Goal: Find specific page/section: Find specific page/section

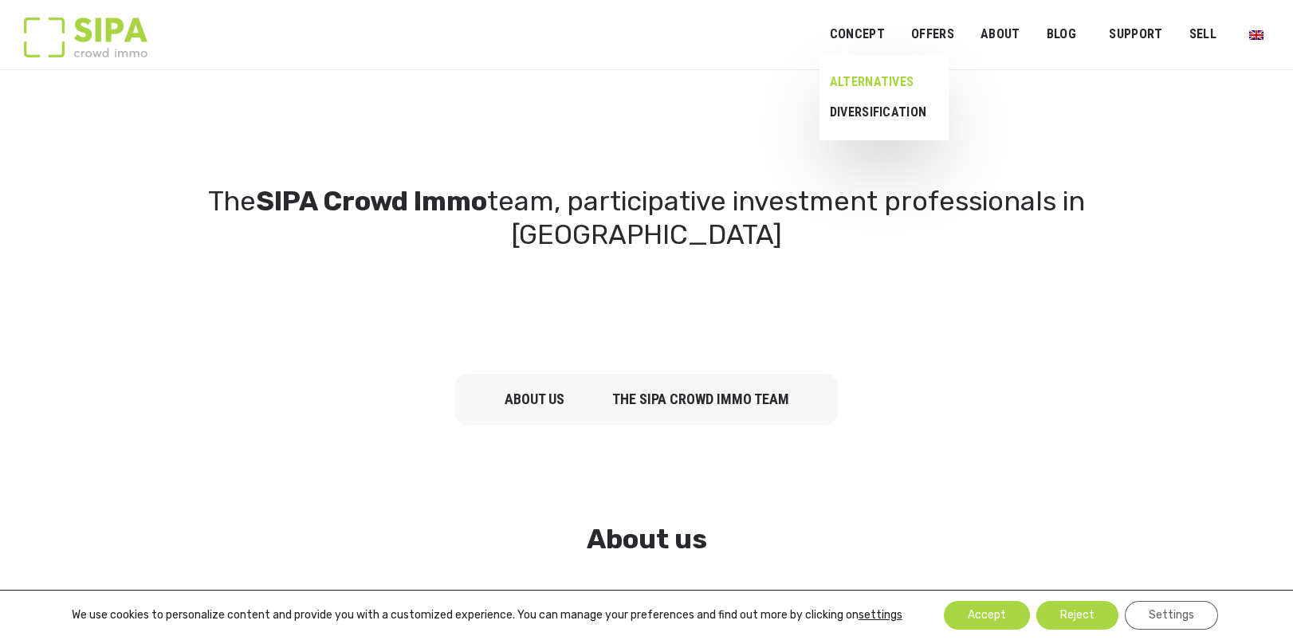
click at [878, 72] on link "Alternatives" at bounding box center [878, 82] width 118 height 30
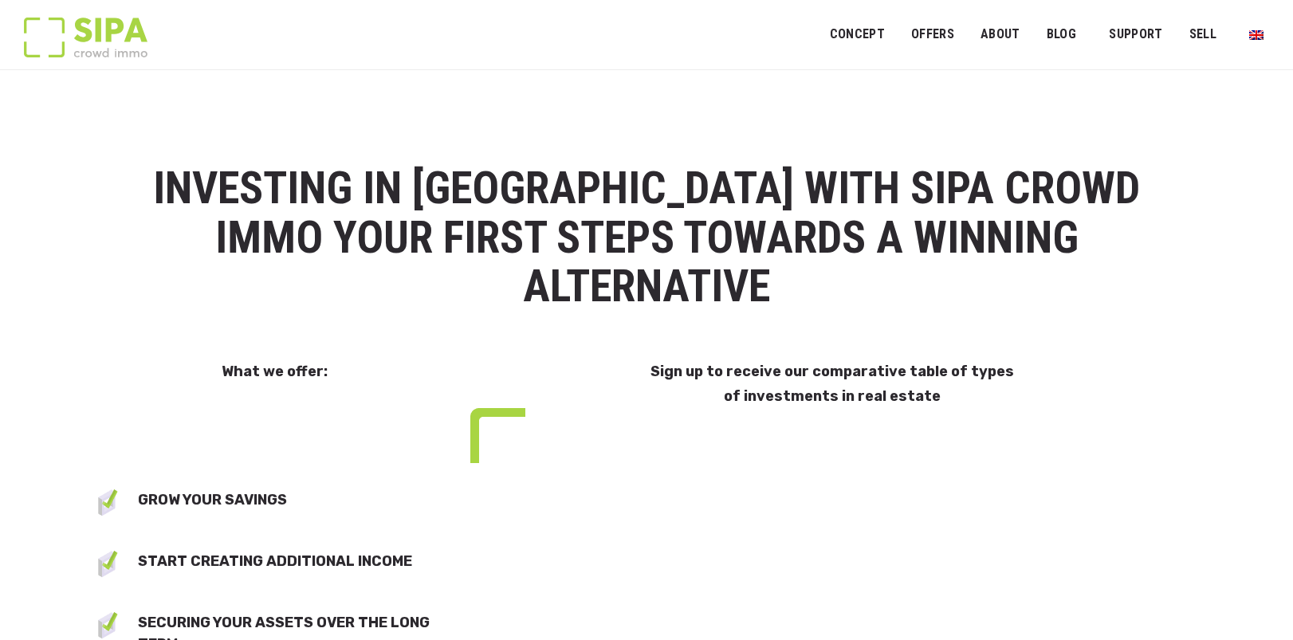
select select "**"
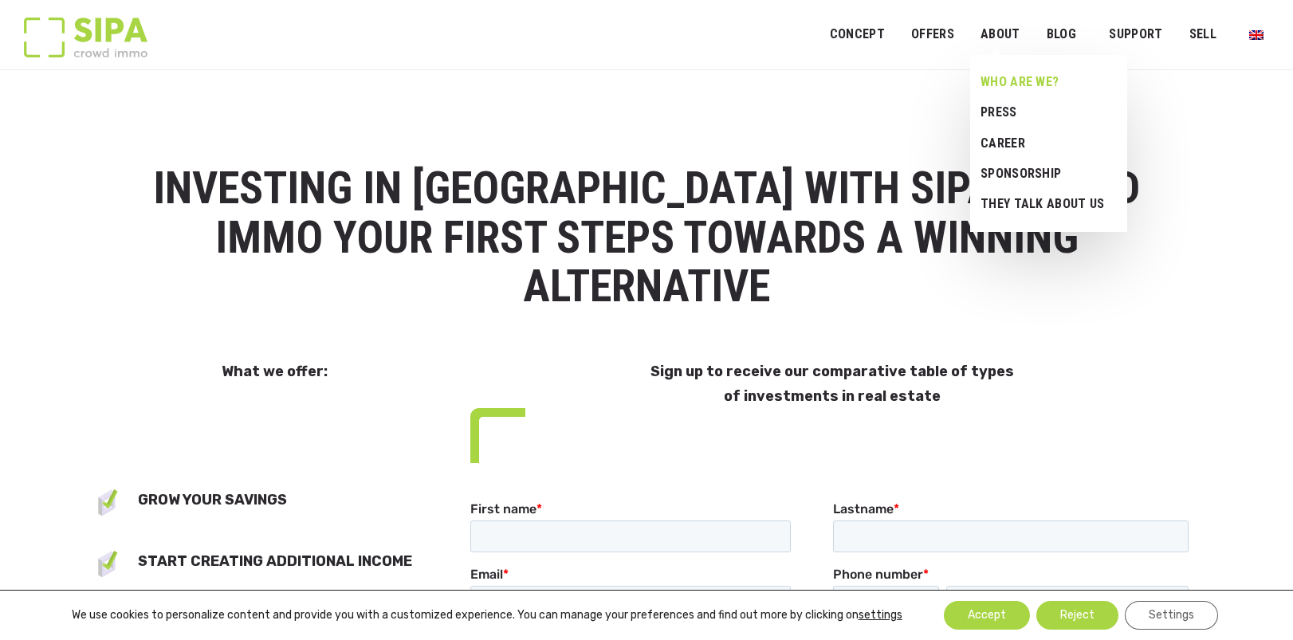
click at [1019, 74] on link "Who are we?" at bounding box center [1042, 82] width 145 height 30
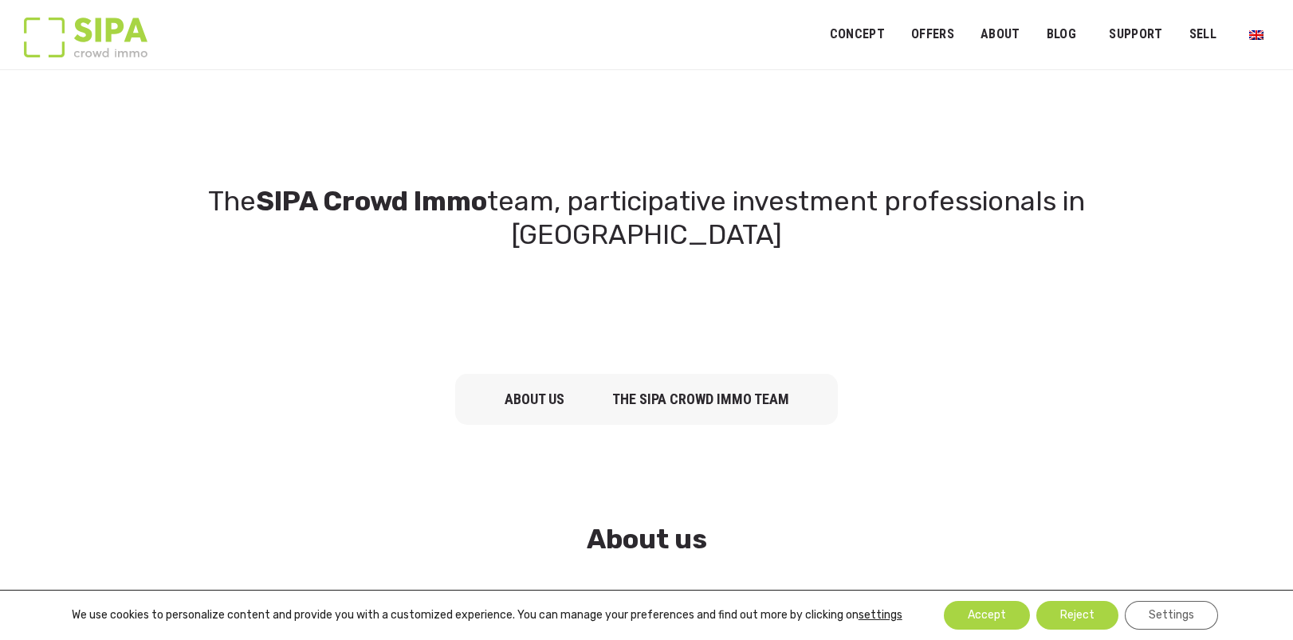
click at [532, 391] on link "about us" at bounding box center [535, 399] width 60 height 17
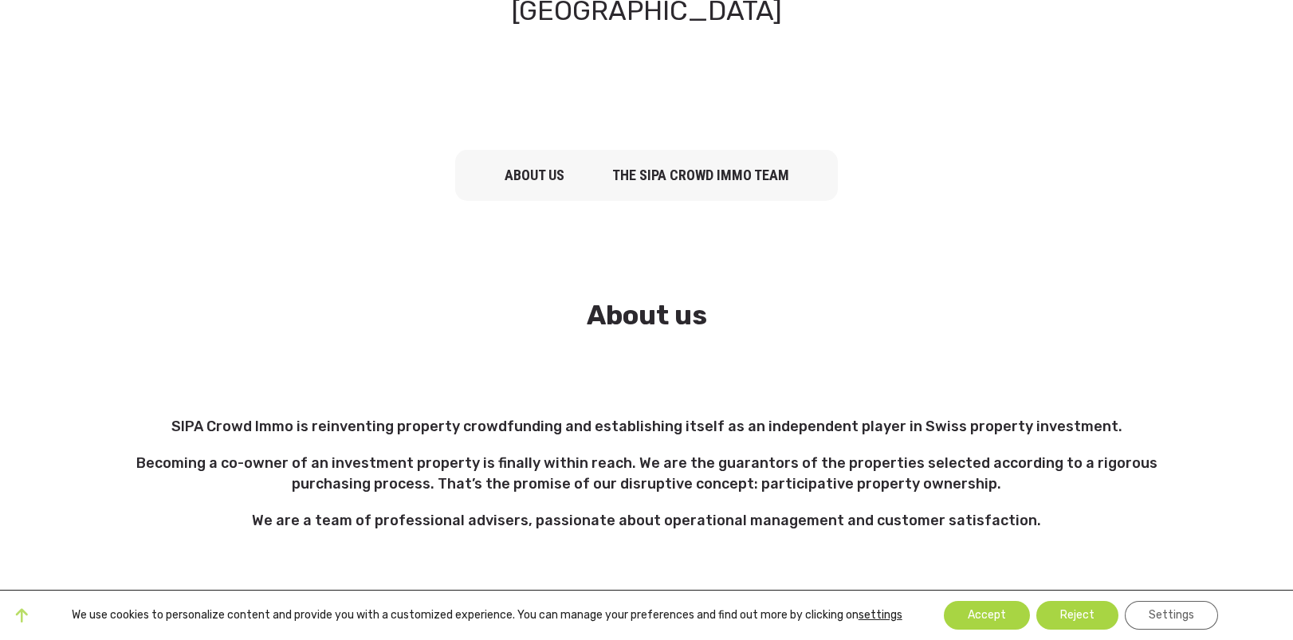
click at [680, 167] on link "The SIPA Crowd Immo team" at bounding box center [700, 175] width 177 height 17
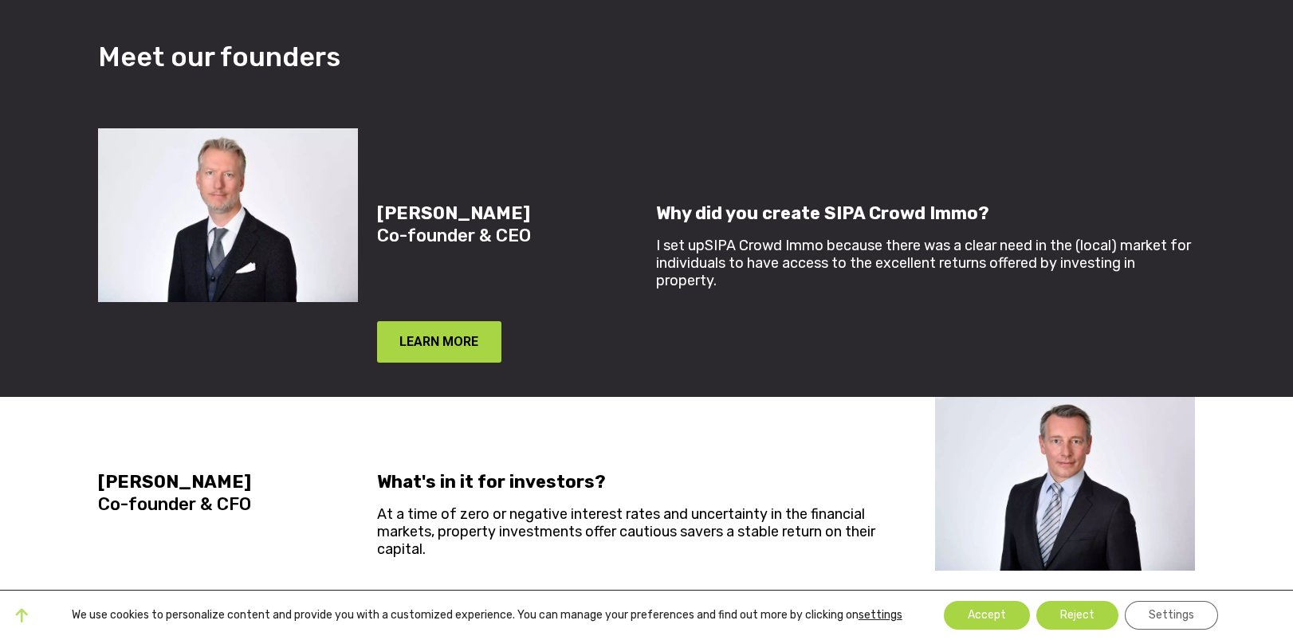
scroll to position [550, 0]
